Goal: Check status: Check status

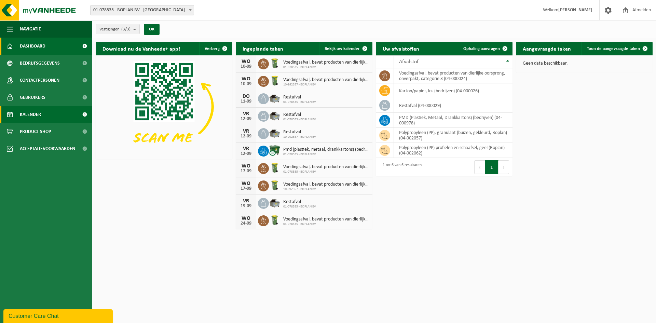
click at [24, 114] on span "Kalender" at bounding box center [30, 114] width 21 height 17
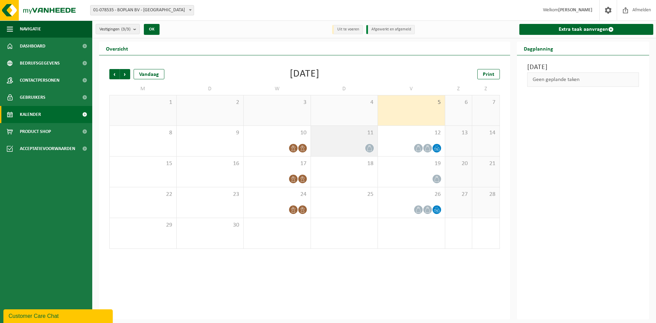
click at [368, 149] on icon at bounding box center [370, 148] width 6 height 6
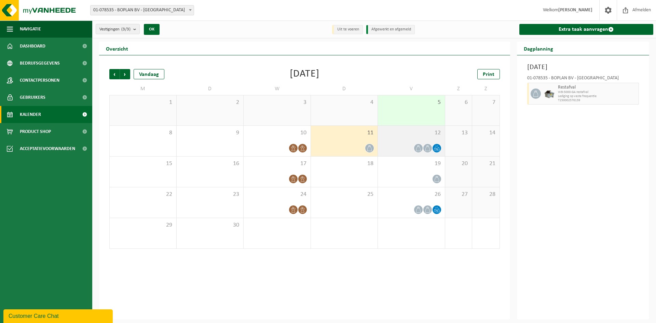
click at [418, 149] on icon at bounding box center [418, 148] width 6 height 6
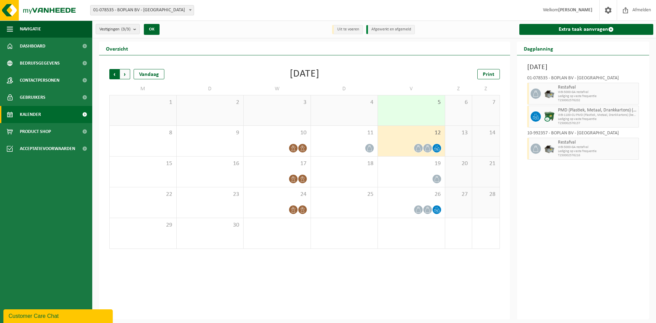
click at [125, 74] on span "Volgende" at bounding box center [125, 74] width 10 height 10
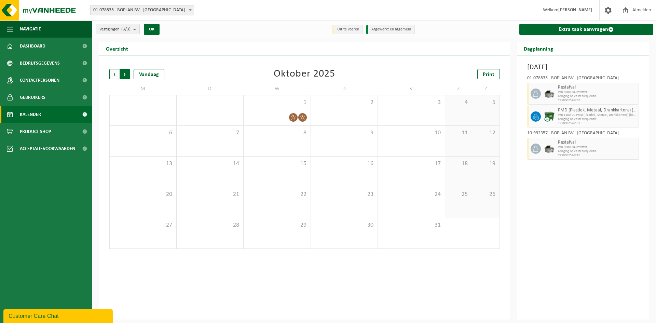
click at [114, 74] on span "Vorige" at bounding box center [114, 74] width 10 height 10
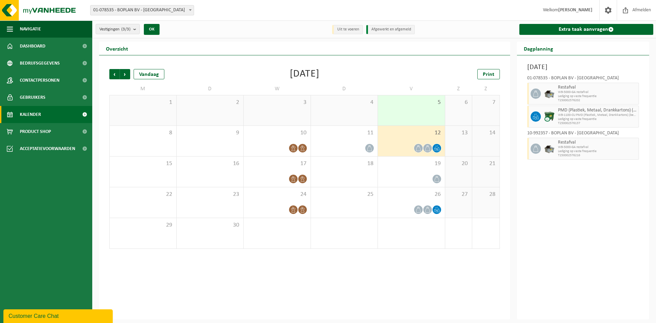
click at [369, 278] on div "Vorige Volgende Vandaag [DATE] Print M D W D V Z Z 1 2 3 4 5 6 7 8 9 10 11 12 1…" at bounding box center [304, 187] width 411 height 264
click at [403, 114] on div "5" at bounding box center [411, 110] width 67 height 30
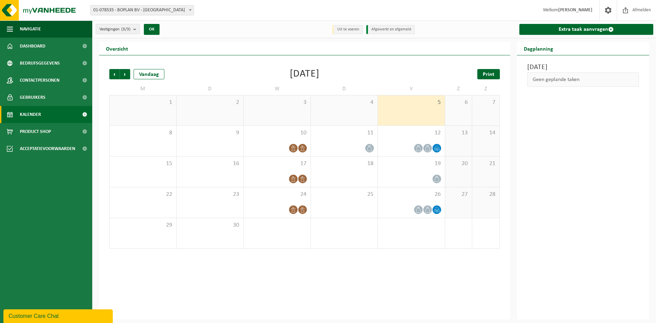
click at [486, 73] on span "Print" at bounding box center [489, 74] width 12 height 5
click at [126, 73] on span "Volgende" at bounding box center [125, 74] width 10 height 10
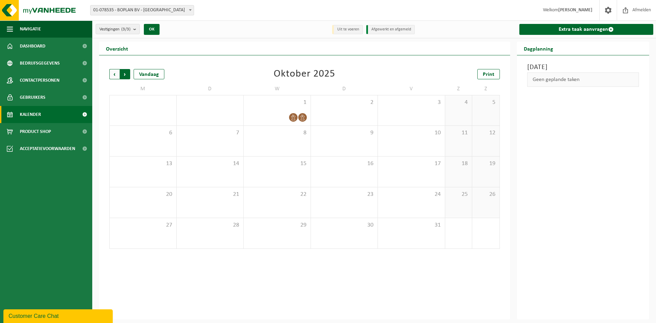
click at [115, 73] on span "Vorige" at bounding box center [114, 74] width 10 height 10
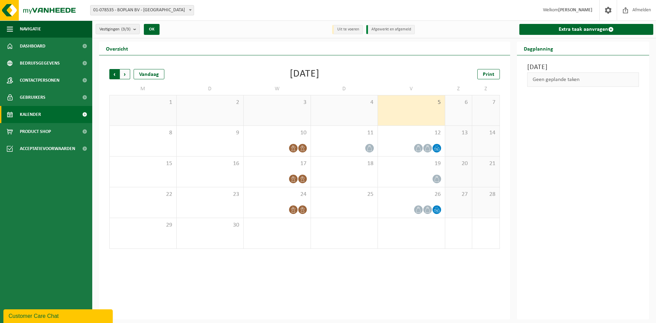
click at [124, 74] on span "Volgende" at bounding box center [125, 74] width 10 height 10
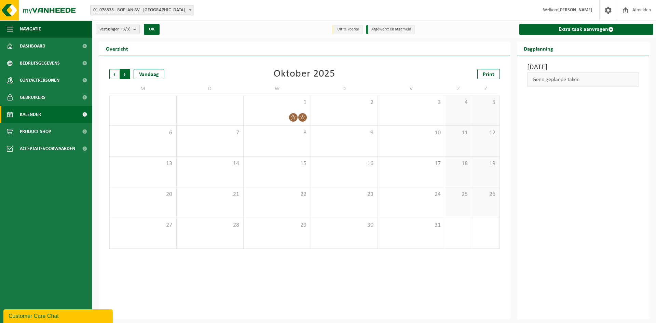
click at [112, 76] on span "Vorige" at bounding box center [114, 74] width 10 height 10
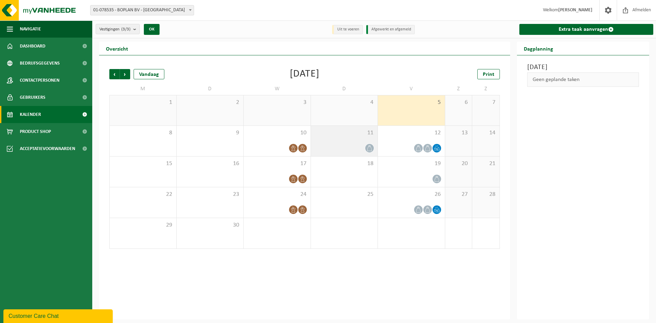
click at [372, 147] on icon at bounding box center [370, 148] width 6 height 6
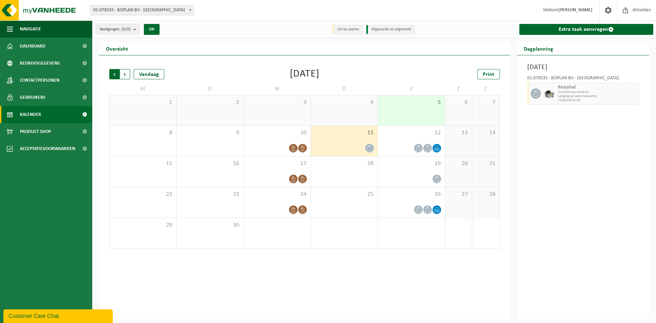
click at [124, 72] on span "Volgende" at bounding box center [125, 74] width 10 height 10
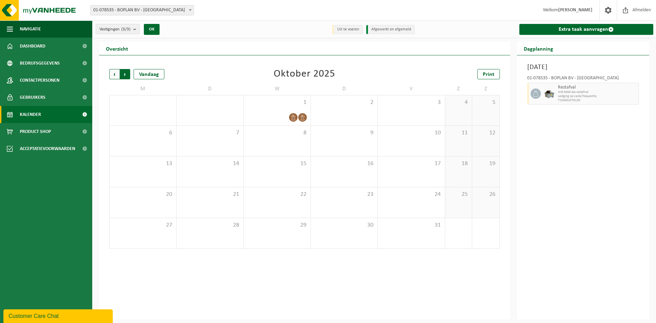
click at [114, 74] on span "Vorige" at bounding box center [114, 74] width 10 height 10
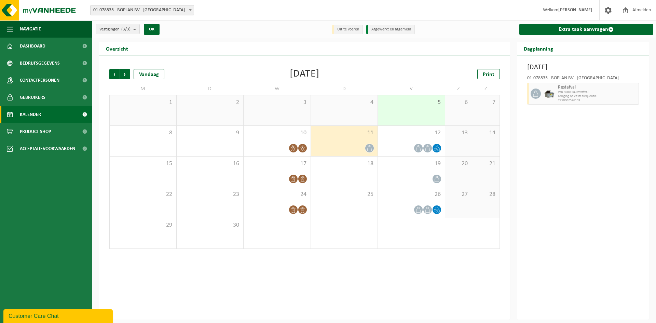
click at [471, 289] on div "Vorige Volgende Vandaag [DATE] Print M D W D V Z Z 1 2 3 4 5 6 7 8 9 10 11 12 1…" at bounding box center [304, 187] width 411 height 264
click at [358, 143] on div at bounding box center [344, 147] width 60 height 9
